Goal: Task Accomplishment & Management: Use online tool/utility

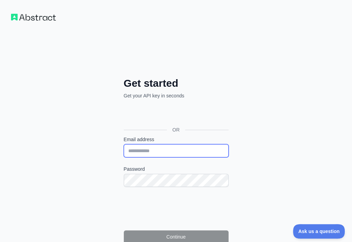
click at [124, 144] on input "Email address" at bounding box center [176, 150] width 105 height 13
paste input "**********"
type input "**********"
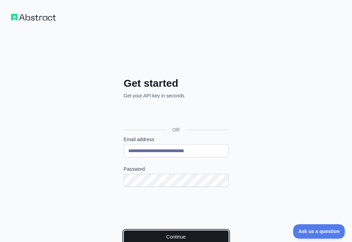
click at [124, 231] on button "Continue" at bounding box center [176, 237] width 105 height 13
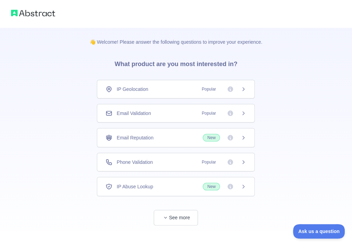
click at [184, 109] on div "Email Validation Popular" at bounding box center [176, 113] width 158 height 19
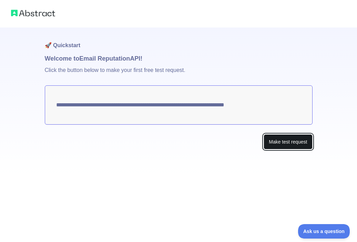
click at [284, 140] on button "Make test request" at bounding box center [288, 142] width 49 height 16
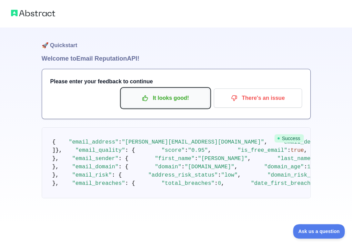
click at [172, 98] on p "It looks good!" at bounding box center [165, 98] width 78 height 12
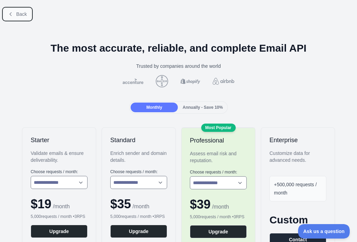
click at [22, 17] on span "Back" at bounding box center [21, 14] width 11 height 6
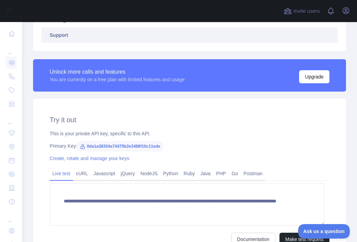
scroll to position [160, 0]
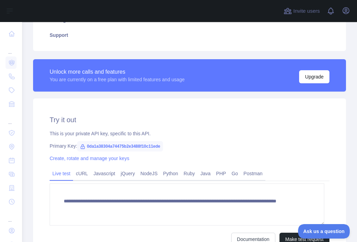
click at [133, 146] on span "0da1a38304a74475b2e3488f10c11ede" at bounding box center [120, 146] width 86 height 10
copy span "0da1a38304a74475b2e3488f10c11ede"
